Goal: Navigation & Orientation: Find specific page/section

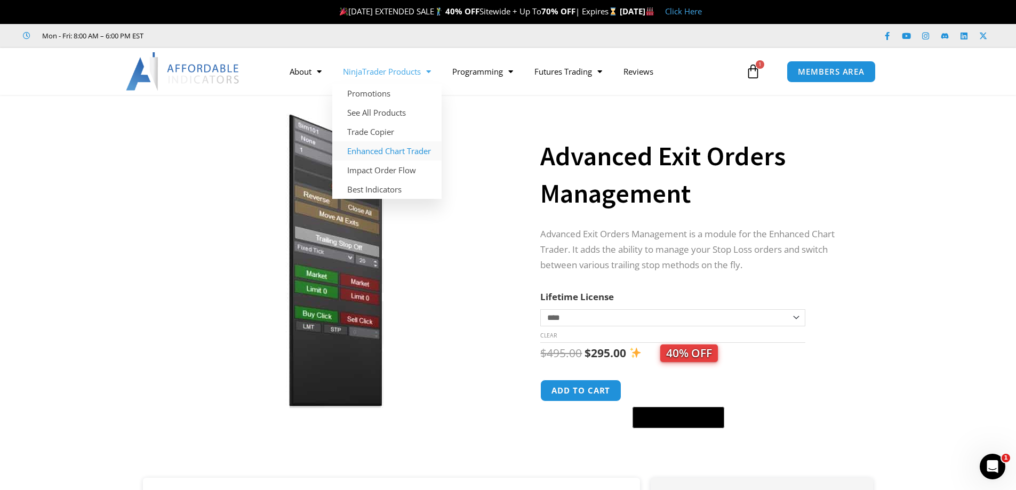
click at [372, 151] on link "Enhanced Chart Trader" at bounding box center [386, 150] width 109 height 19
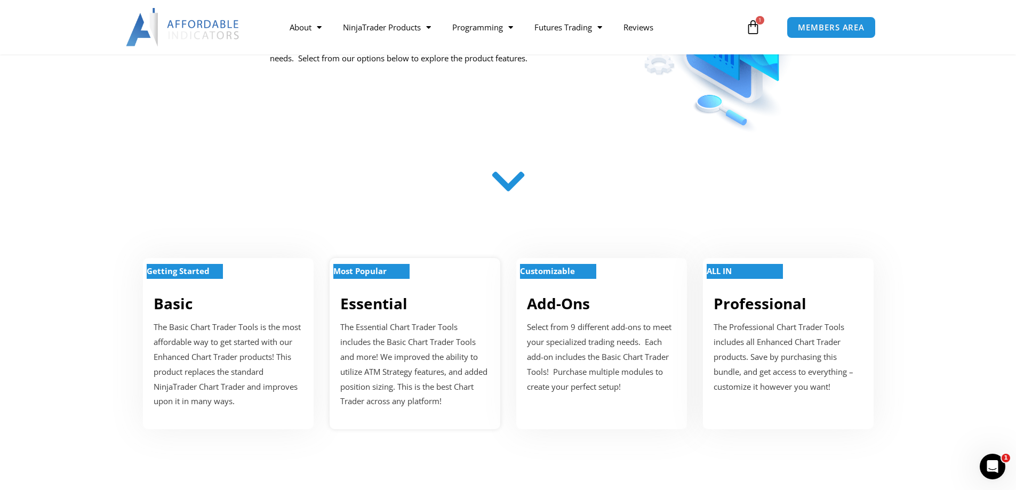
click at [368, 298] on link "Essential" at bounding box center [373, 303] width 67 height 20
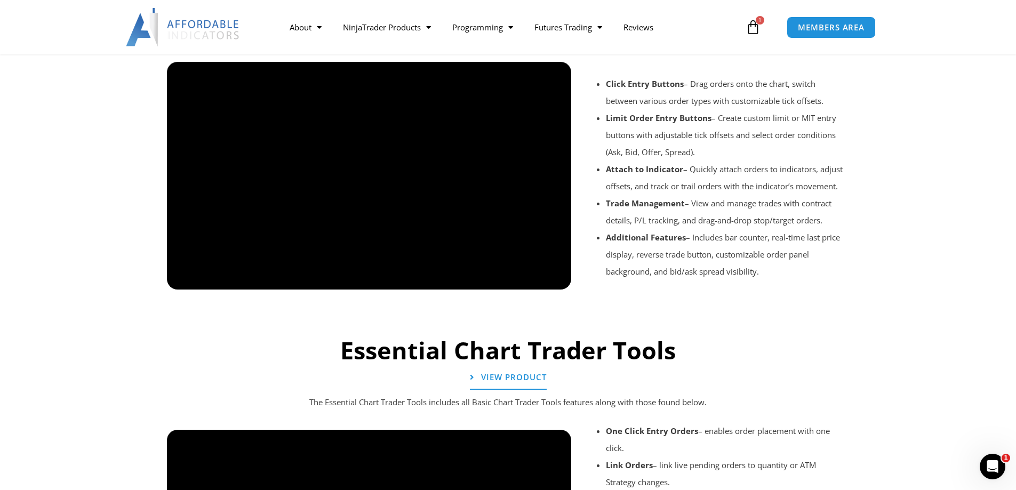
scroll to position [903, 0]
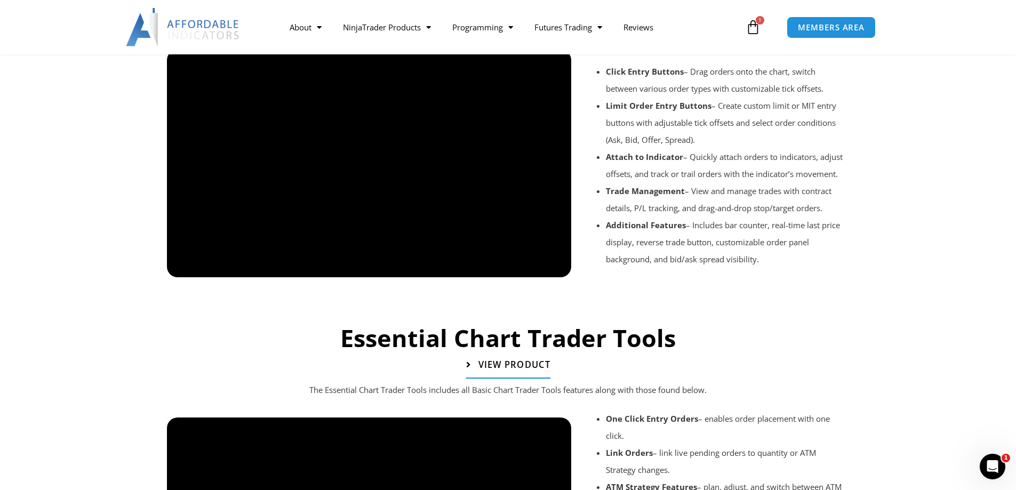
click at [514, 370] on span "View Product" at bounding box center [514, 365] width 72 height 9
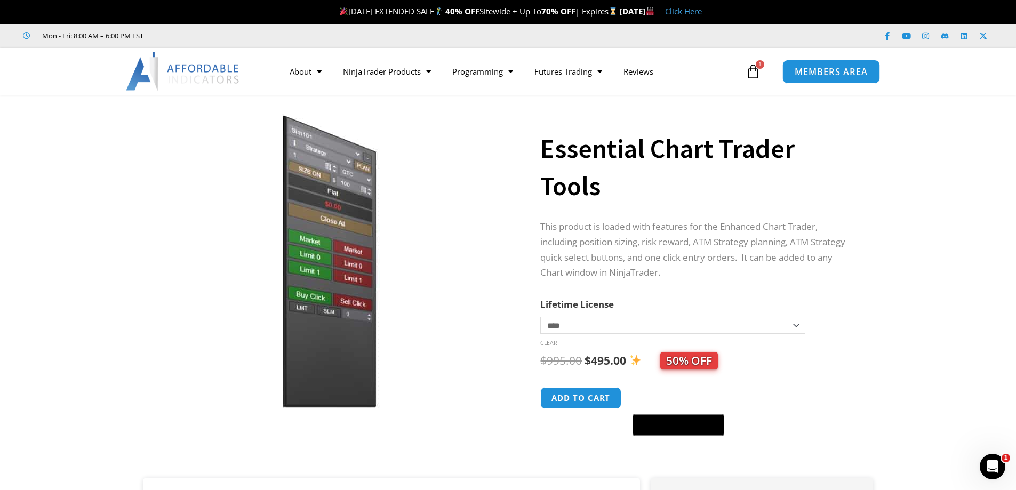
click at [831, 68] on span "MEMBERS AREA" at bounding box center [831, 71] width 73 height 9
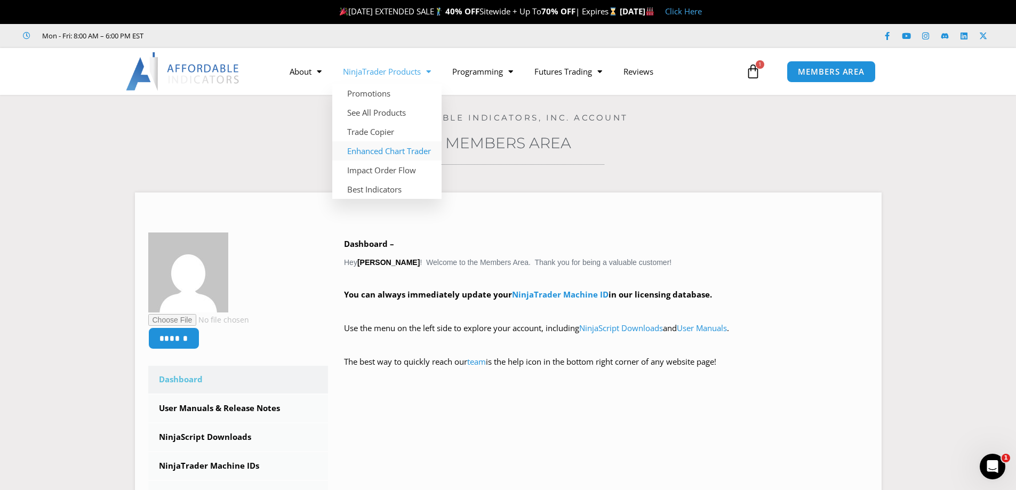
click at [385, 153] on link "Enhanced Chart Trader" at bounding box center [386, 150] width 109 height 19
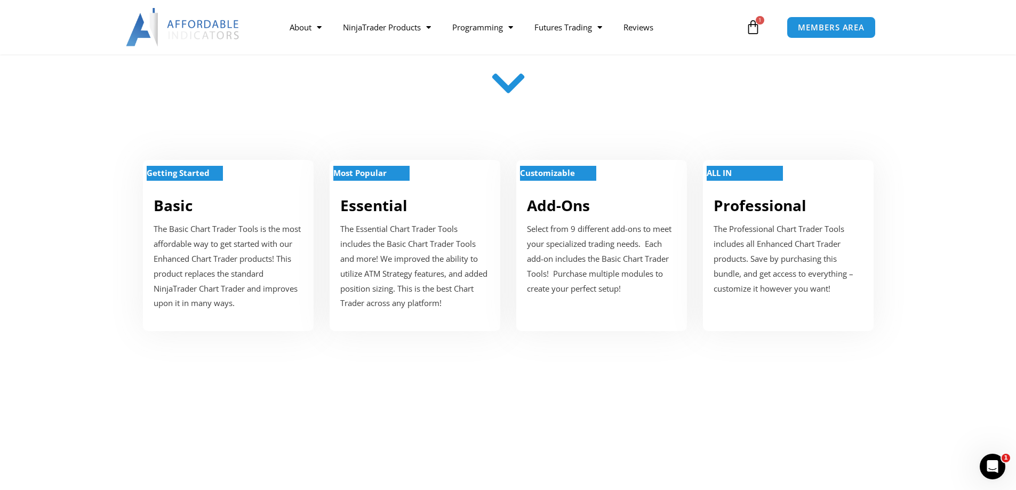
scroll to position [427, 0]
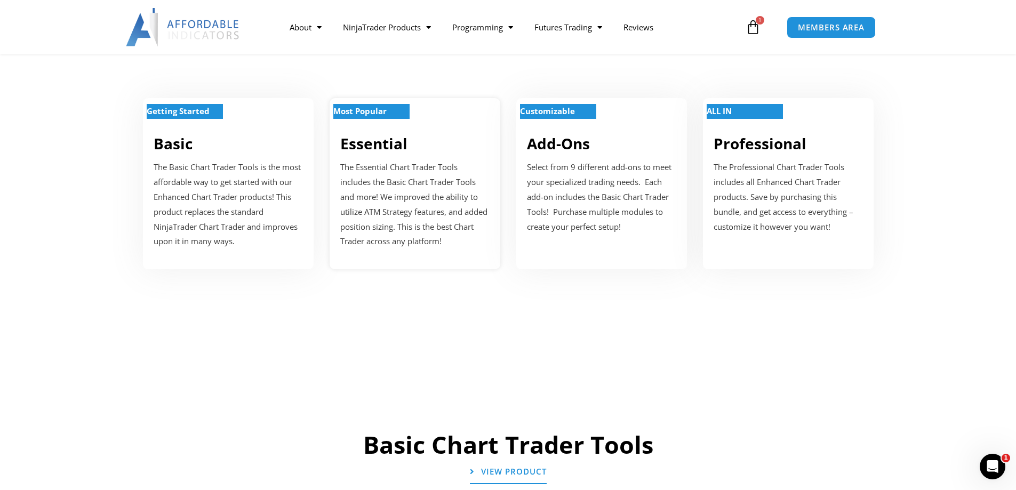
click at [379, 146] on link "Essential" at bounding box center [373, 143] width 67 height 20
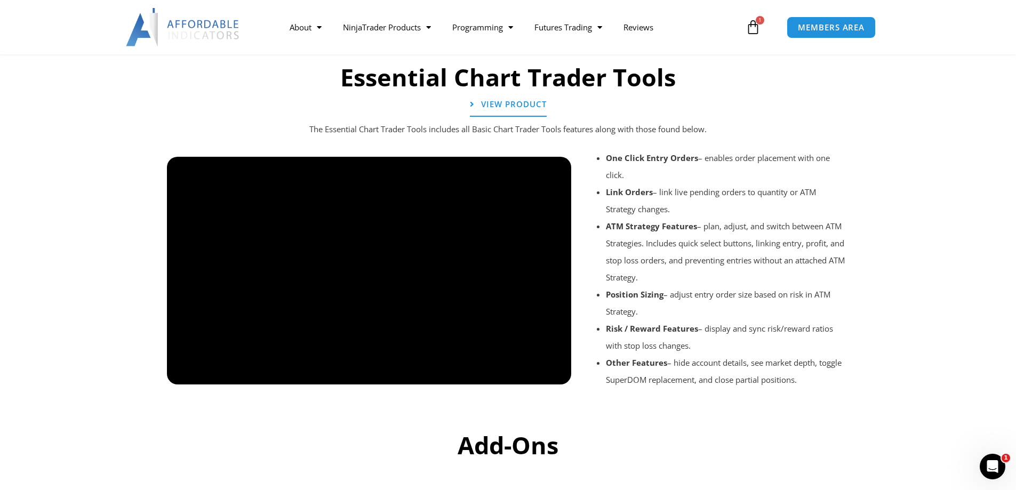
scroll to position [1170, 0]
